Goal: Task Accomplishment & Management: Complete application form

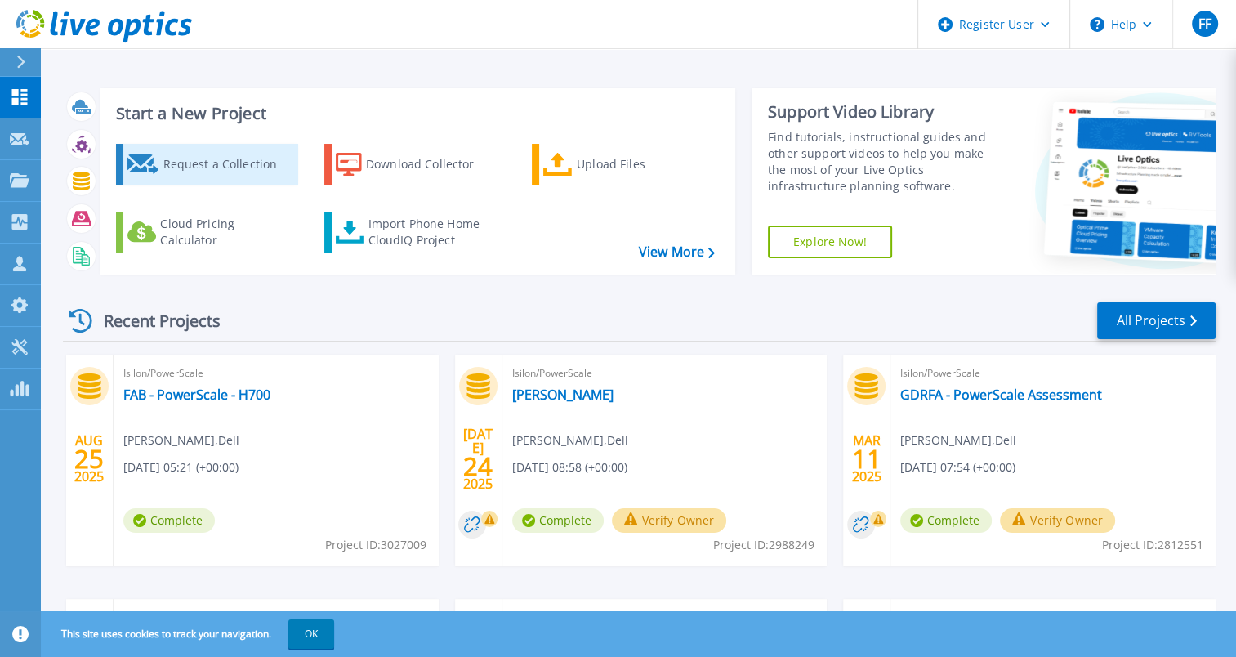
click at [207, 158] on div "Request a Collection" at bounding box center [228, 164] width 131 height 33
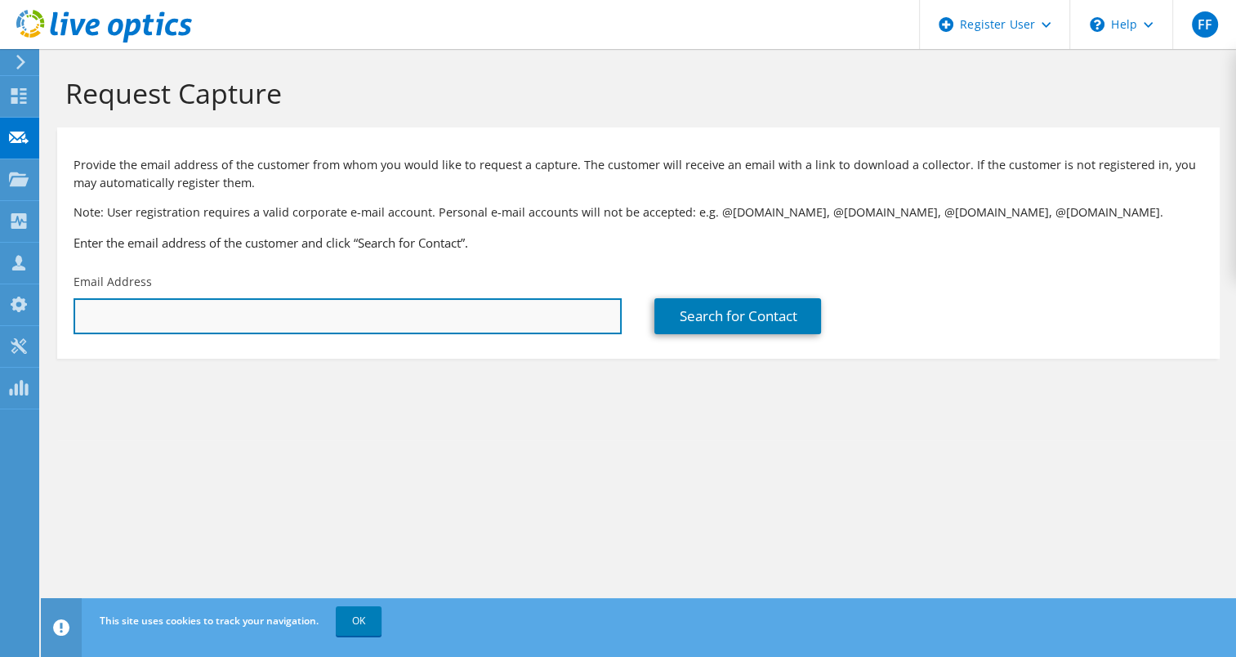
click at [497, 309] on input "text" at bounding box center [348, 316] width 548 height 36
paste input "[PERSON_NAME][EMAIL_ADDRESS][DOMAIN_NAME]"
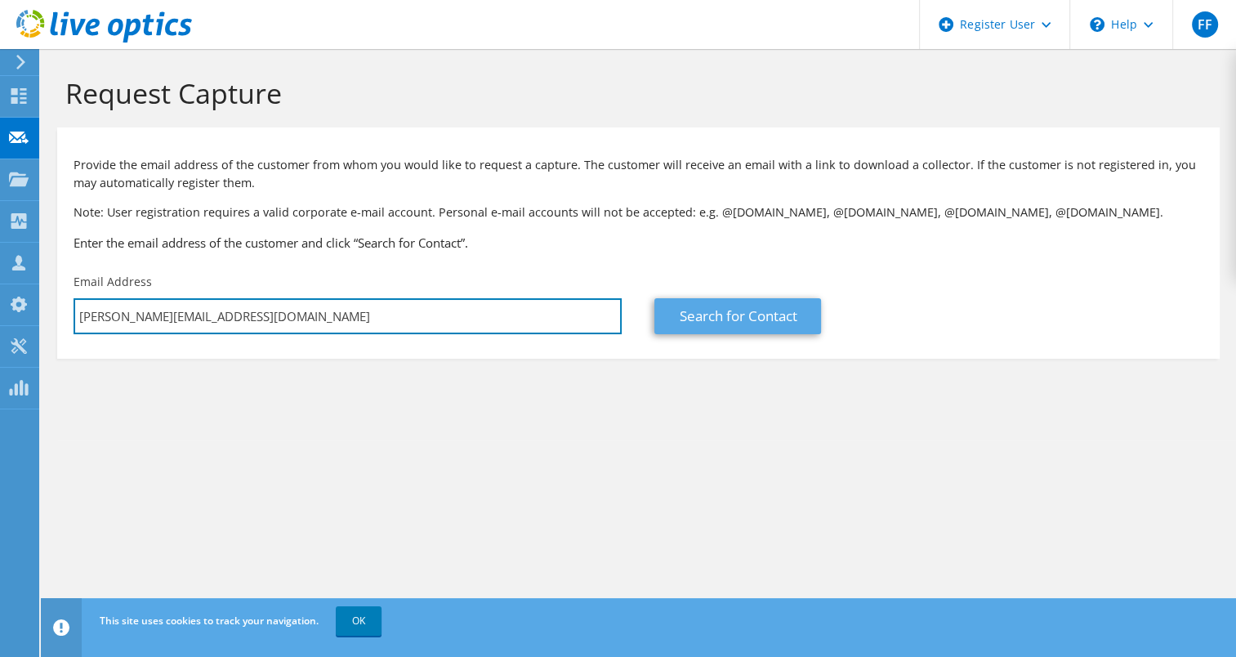
type input "[PERSON_NAME][EMAIL_ADDRESS][DOMAIN_NAME]"
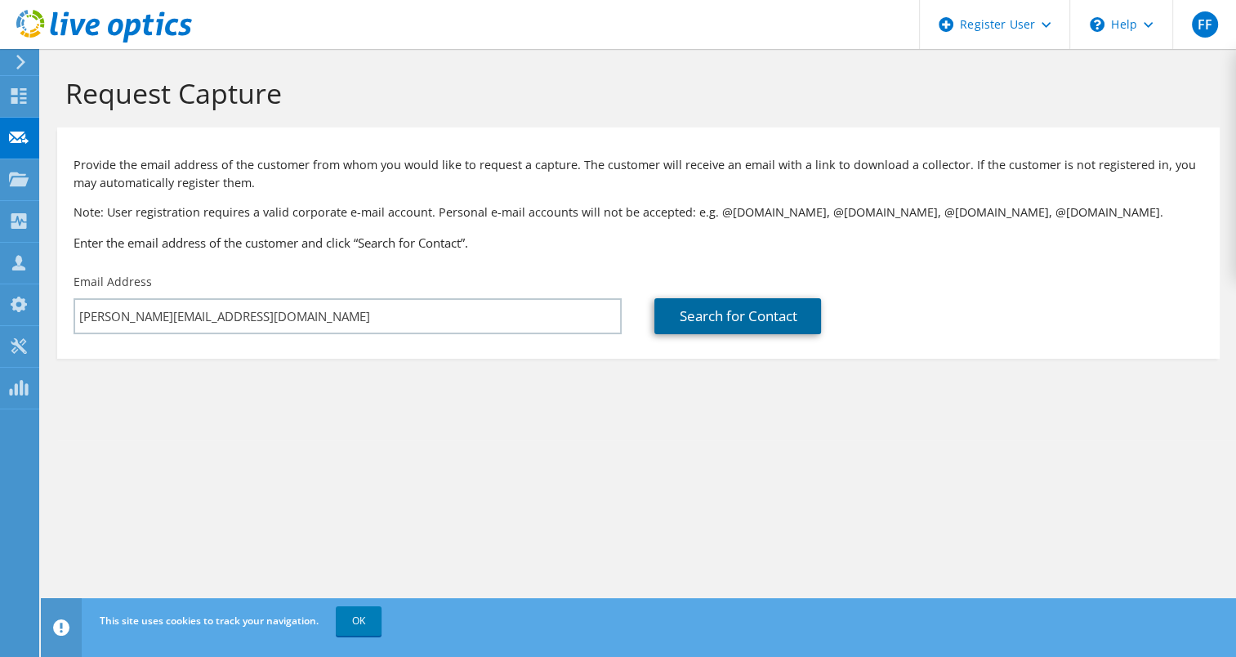
click at [710, 318] on link "Search for Contact" at bounding box center [737, 316] width 167 height 36
type input "Broadcast Solutions GmbH"
type input "[PERSON_NAME]"
type input "[GEOGRAPHIC_DATA]"
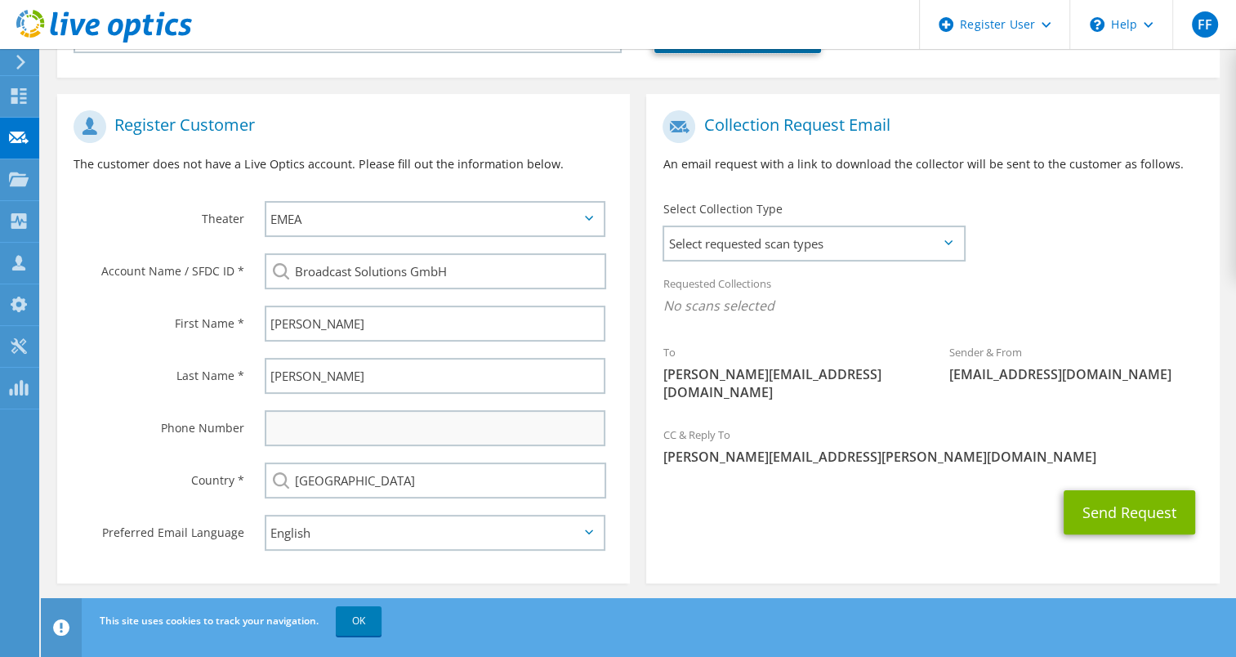
scroll to position [292, 0]
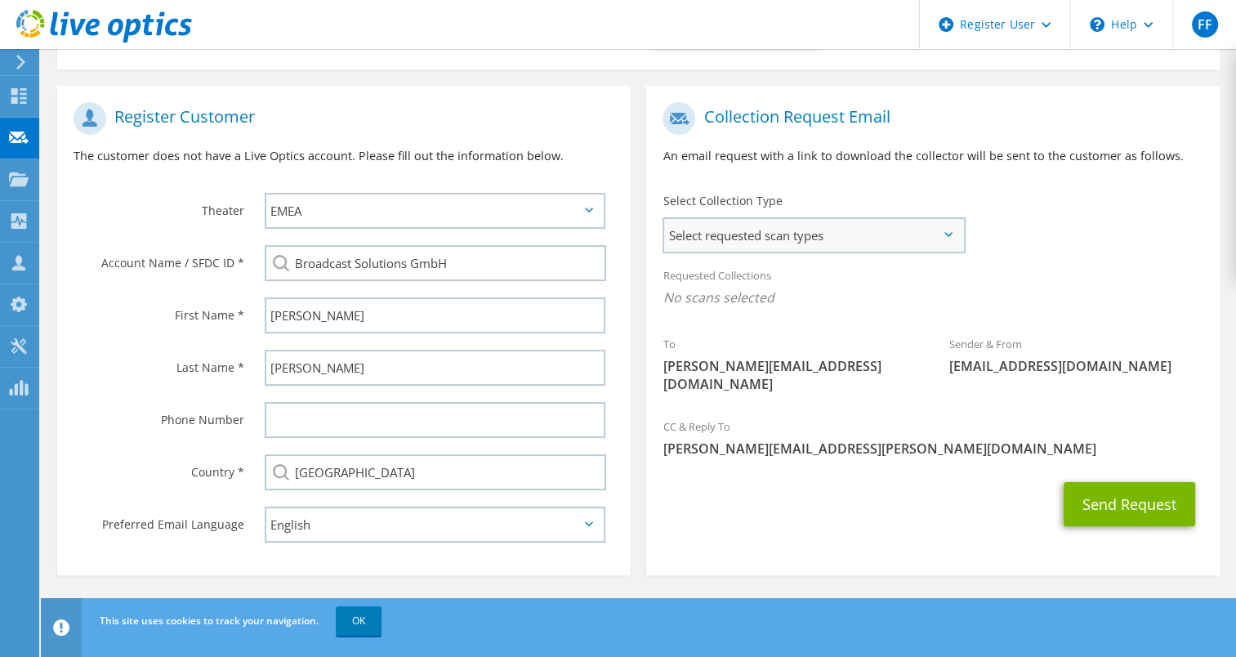
click at [897, 242] on span "Select requested scan types" at bounding box center [813, 235] width 298 height 33
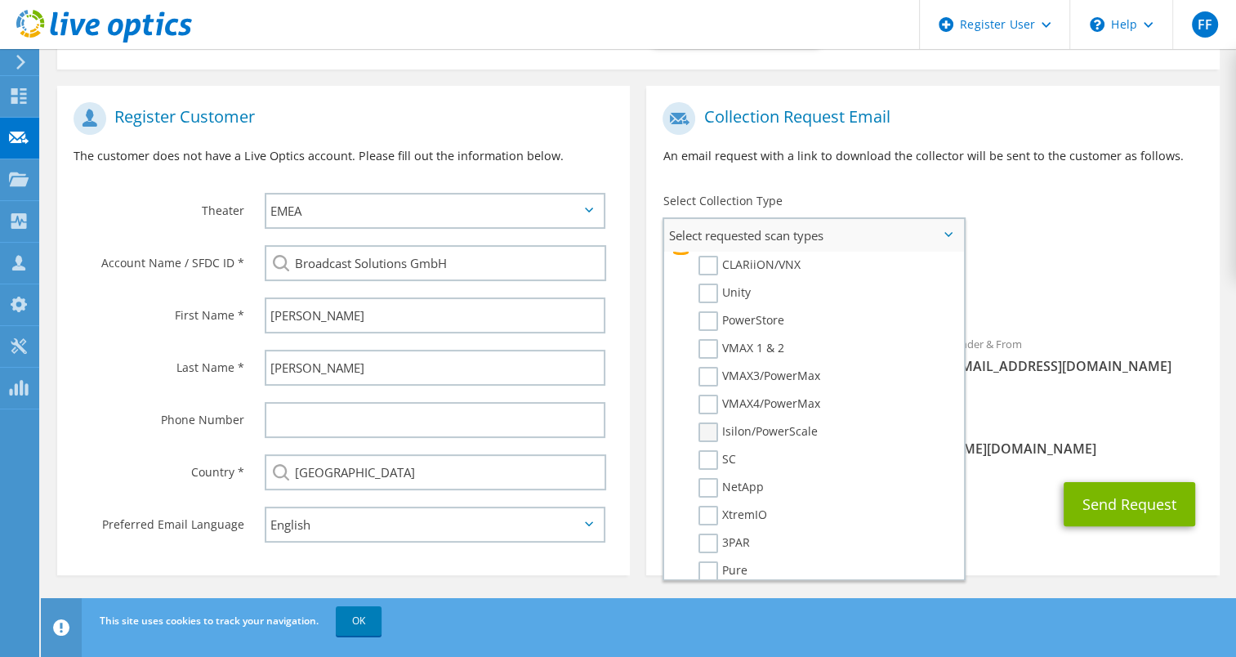
scroll to position [408, 0]
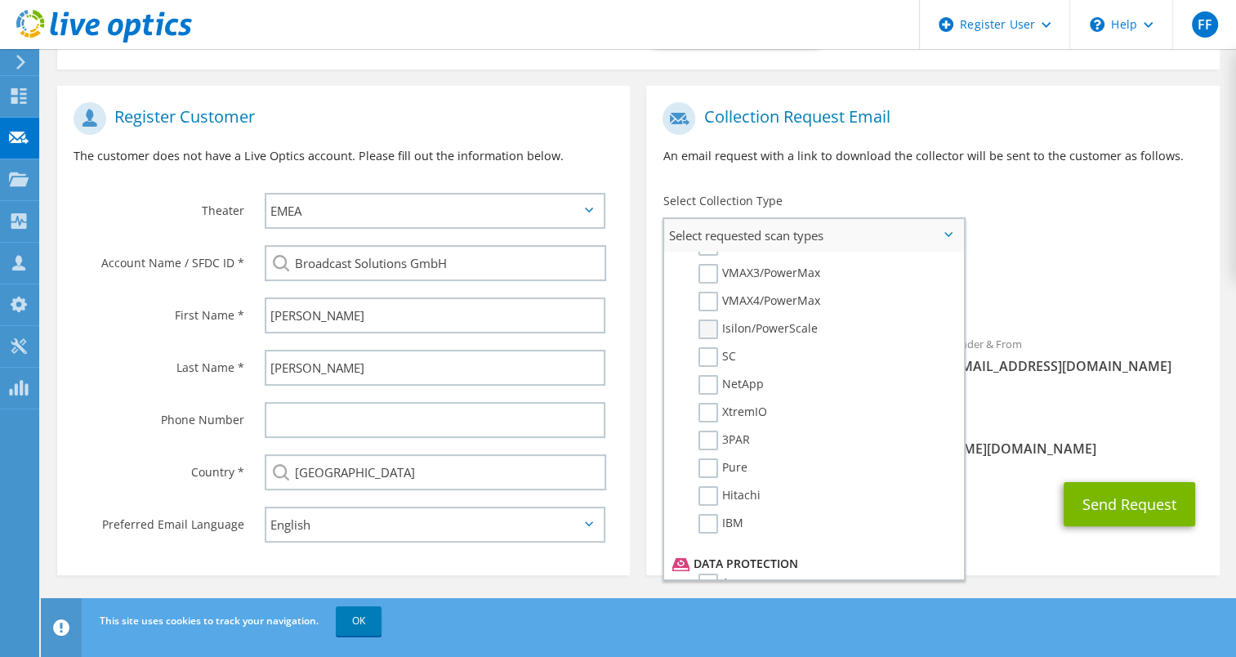
click at [698, 326] on label "Isilon/PowerScale" at bounding box center [757, 329] width 119 height 20
click at [0, 0] on input "Isilon/PowerScale" at bounding box center [0, 0] width 0 height 0
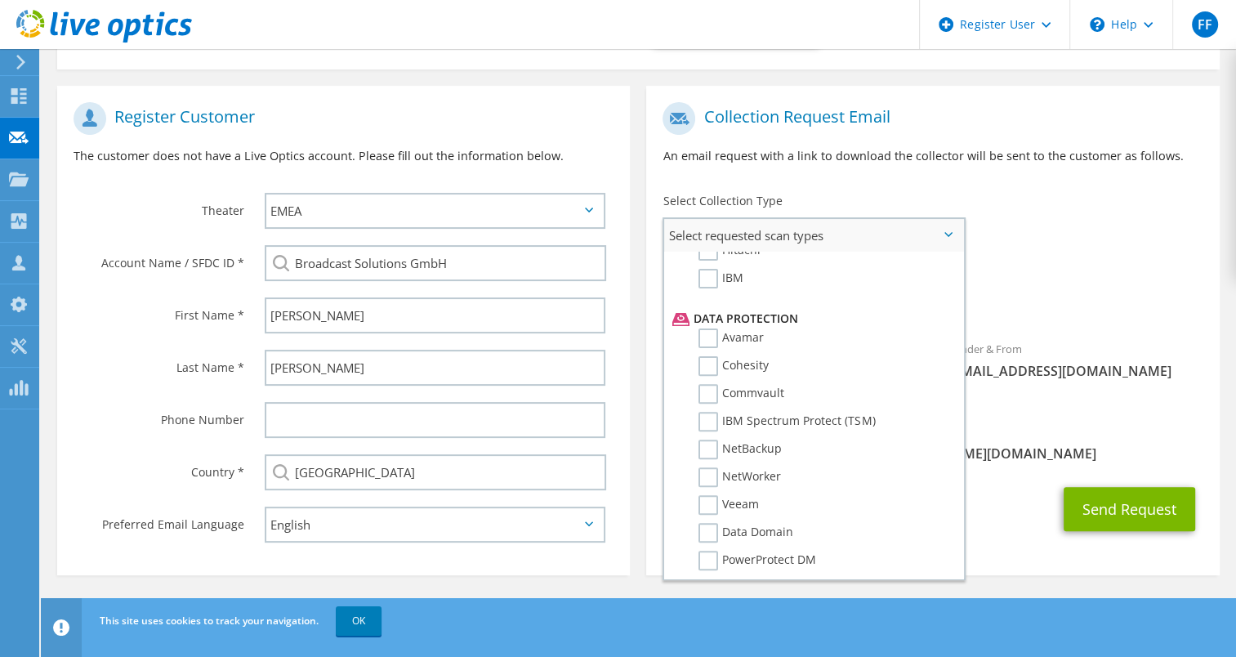
scroll to position [720, 0]
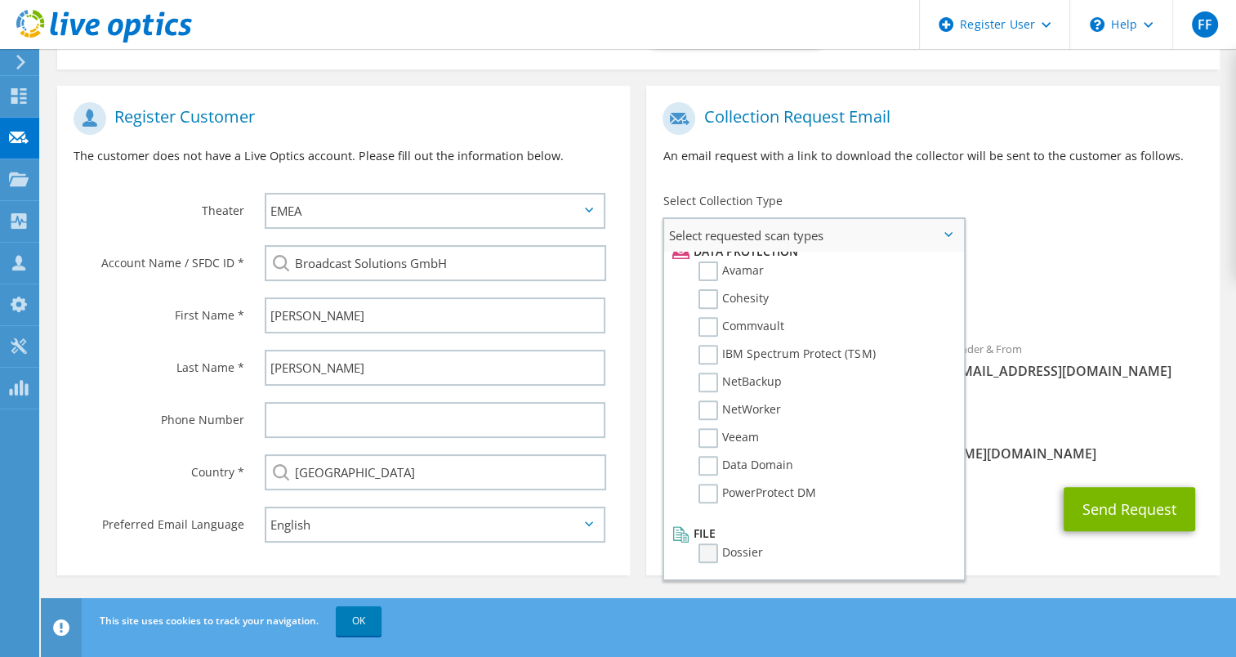
click at [711, 550] on label "Dossier" at bounding box center [730, 553] width 65 height 20
click at [0, 0] on input "Dossier" at bounding box center [0, 0] width 0 height 0
click at [1126, 355] on div "Sender & From [EMAIL_ADDRESS][DOMAIN_NAME]" at bounding box center [1076, 360] width 287 height 56
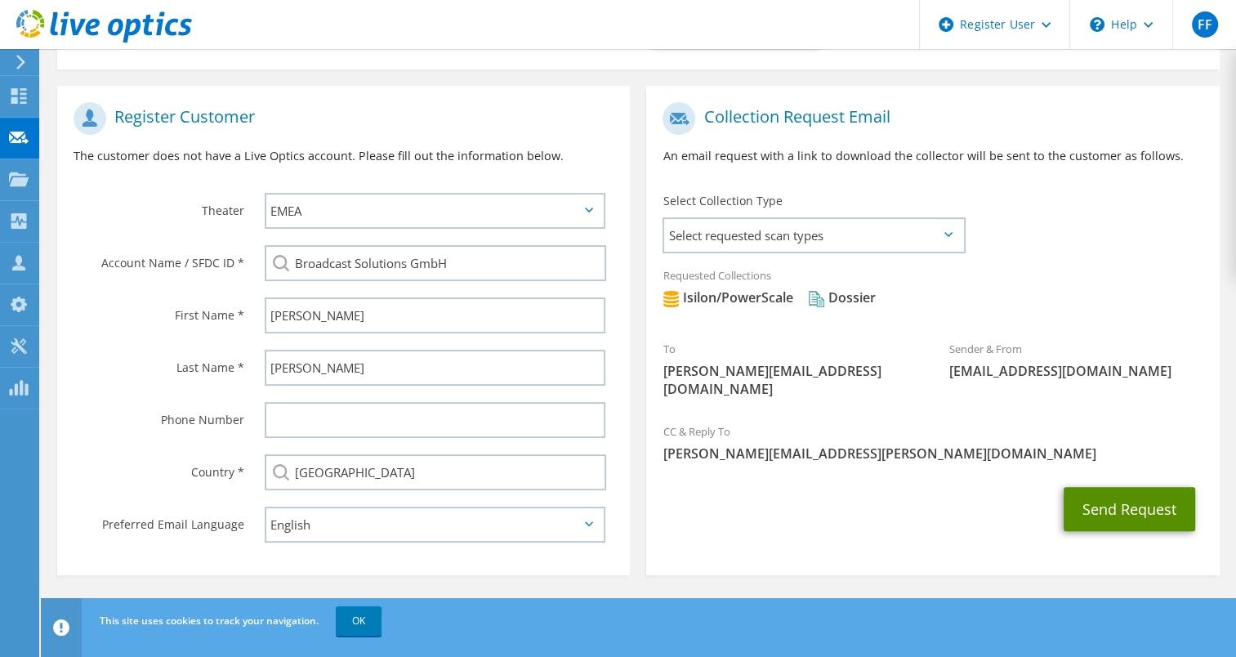
click at [1144, 490] on button "Send Request" at bounding box center [1129, 509] width 132 height 44
